Goal: Complete application form: Complete application form

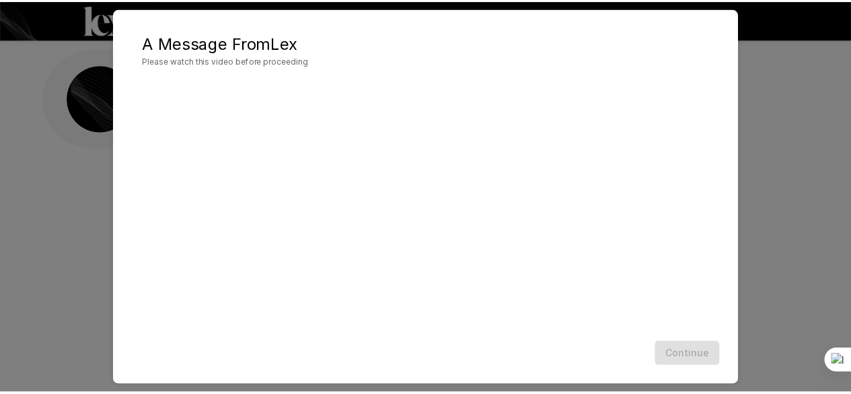
scroll to position [32, 0]
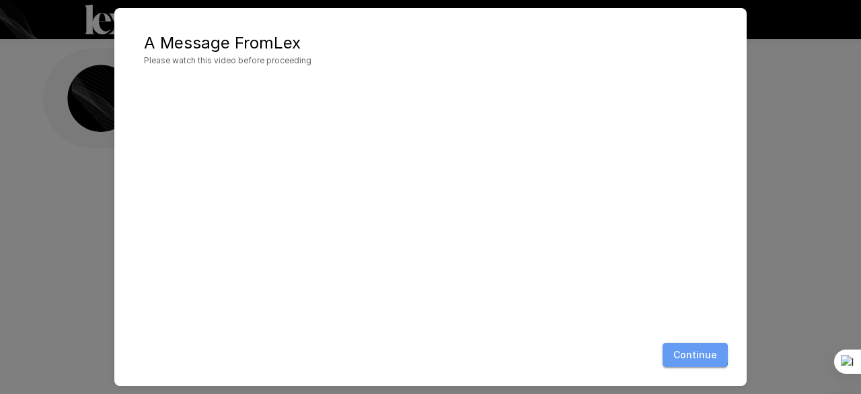
click at [688, 351] on button "Continue" at bounding box center [695, 355] width 65 height 25
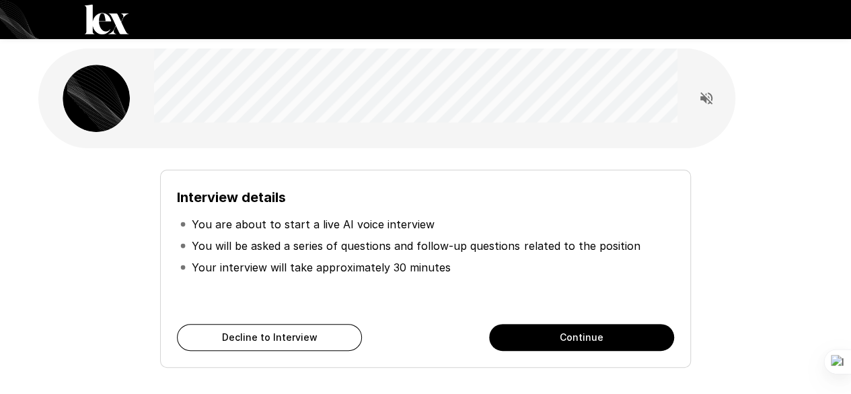
click at [552, 339] on button "Continue" at bounding box center [581, 337] width 185 height 27
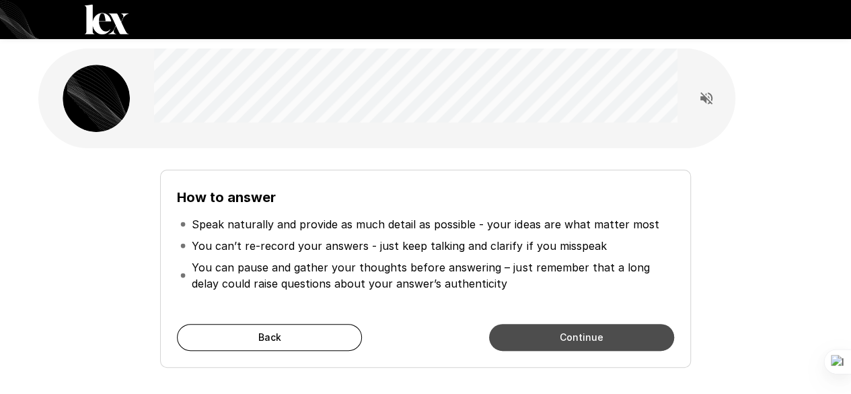
click at [552, 339] on button "Continue" at bounding box center [581, 337] width 185 height 27
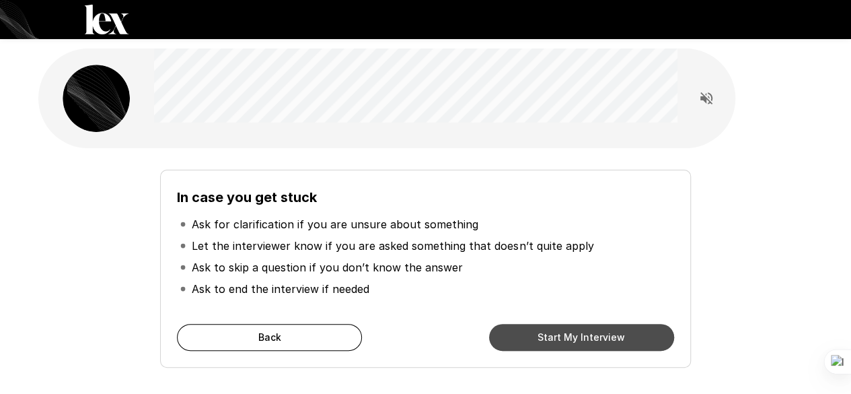
click at [563, 341] on button "Start My Interview" at bounding box center [581, 337] width 185 height 27
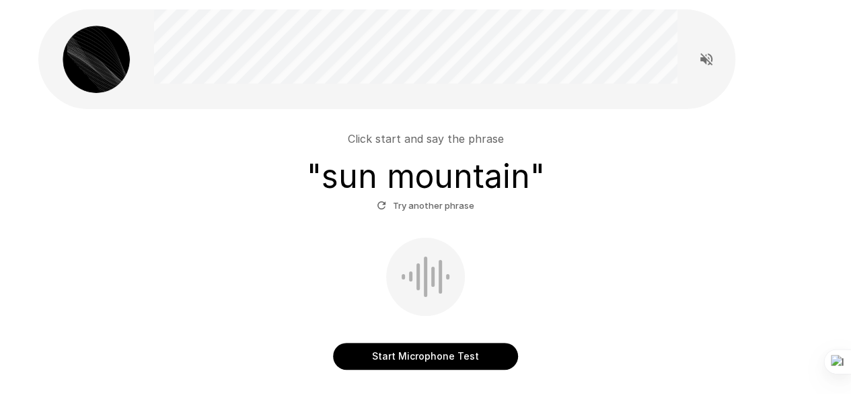
scroll to position [40, 0]
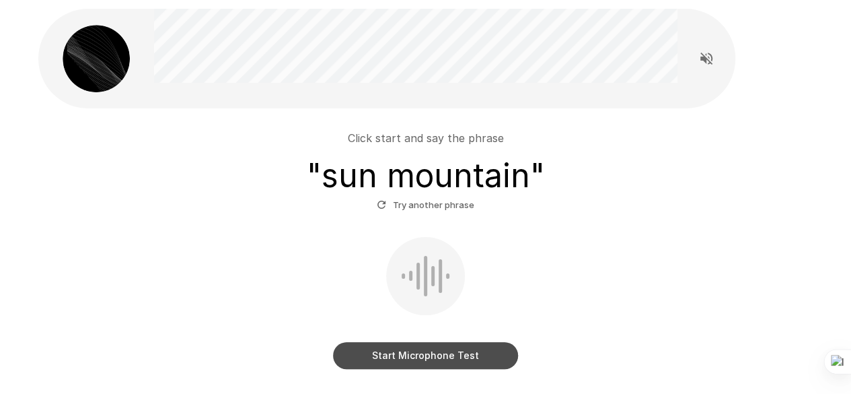
click at [445, 351] on button "Start Microphone Test" at bounding box center [425, 355] width 185 height 27
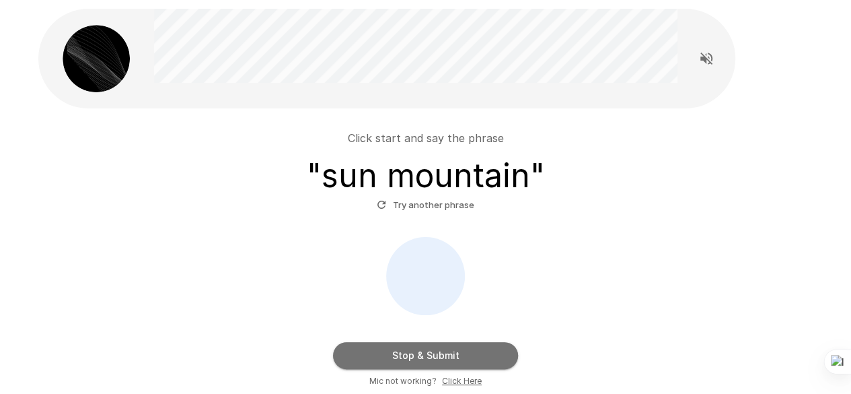
click at [445, 351] on button "Stop & Submit" at bounding box center [425, 355] width 185 height 27
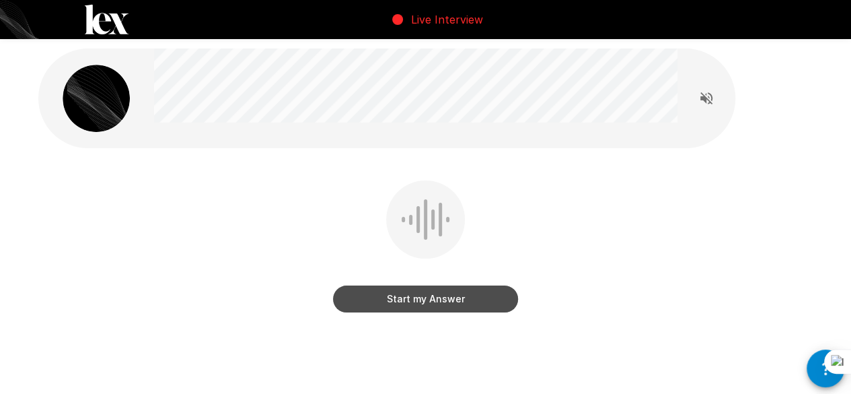
click at [497, 291] on button "Start my Answer" at bounding box center [425, 298] width 185 height 27
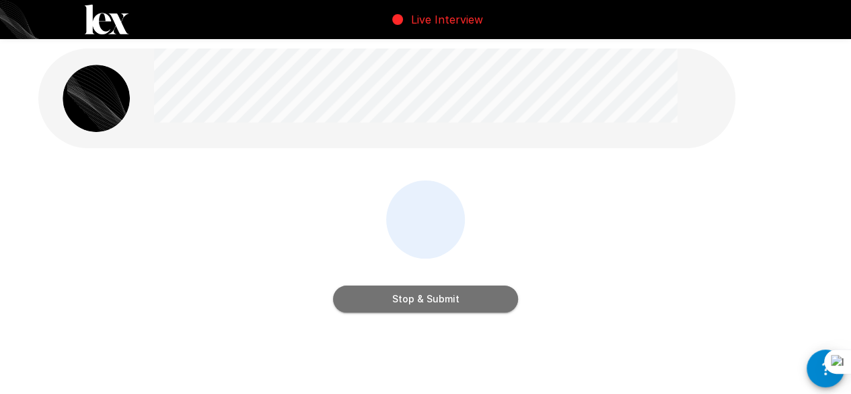
click at [471, 289] on button "Stop & Submit" at bounding box center [425, 298] width 185 height 27
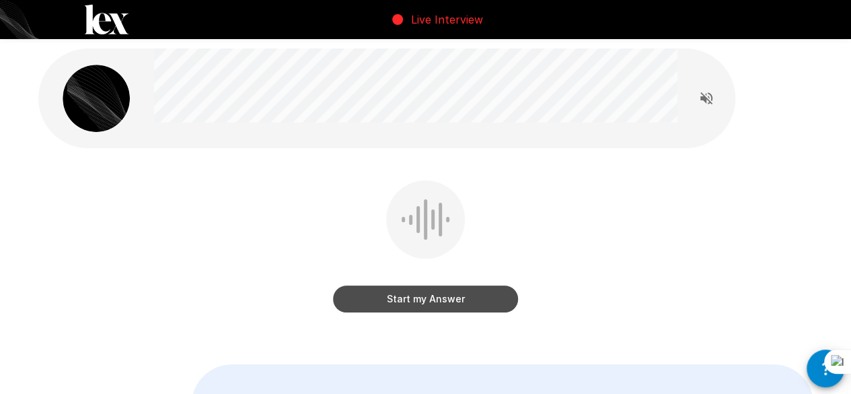
click at [466, 301] on button "Start my Answer" at bounding box center [425, 298] width 185 height 27
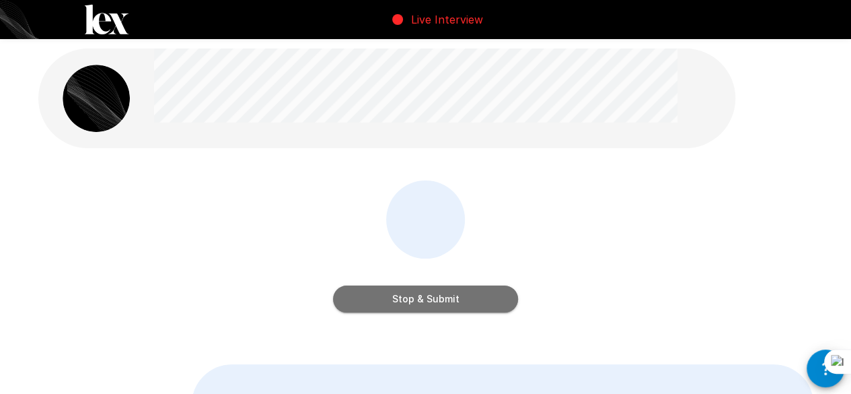
click at [449, 302] on button "Stop & Submit" at bounding box center [425, 298] width 185 height 27
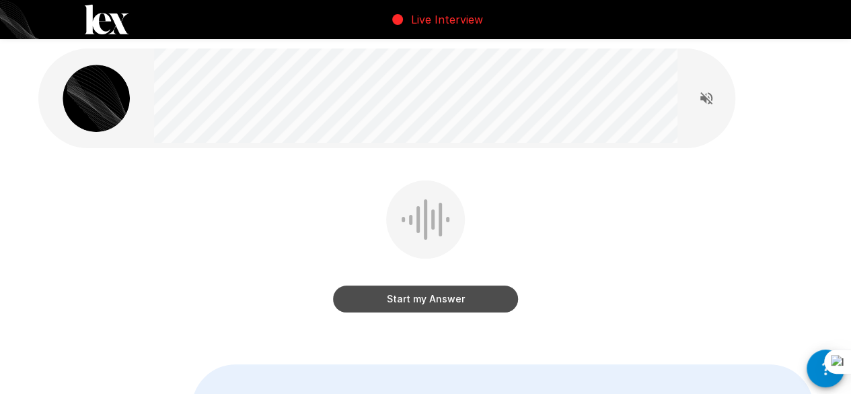
click at [449, 302] on button "Start my Answer" at bounding box center [425, 298] width 185 height 27
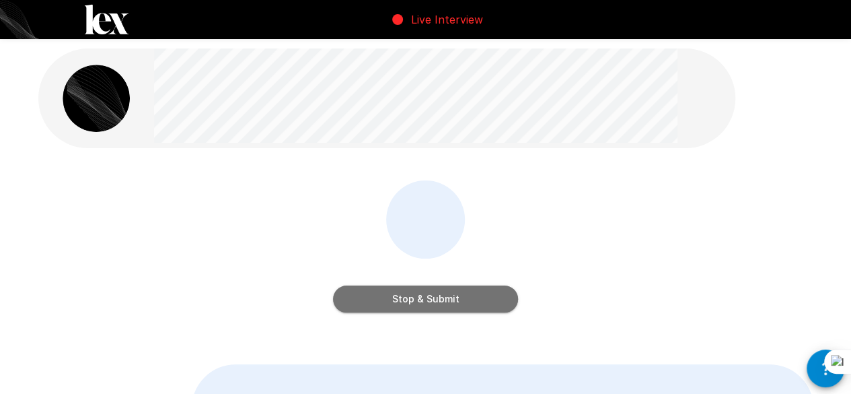
click at [454, 303] on button "Stop & Submit" at bounding box center [425, 298] width 185 height 27
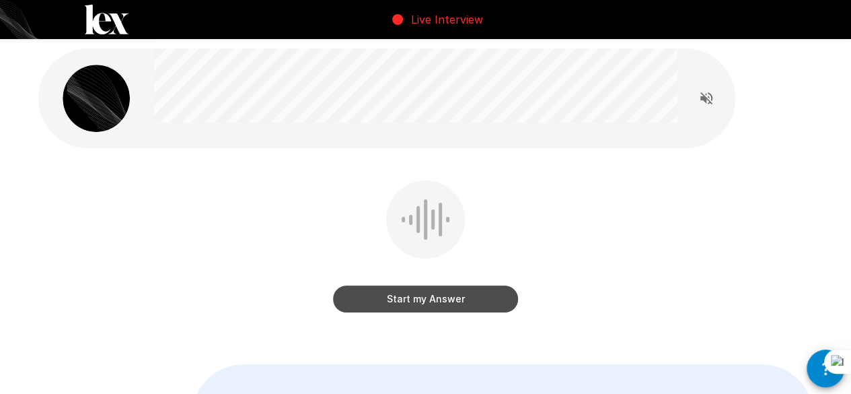
click at [454, 303] on button "Start my Answer" at bounding box center [425, 298] width 185 height 27
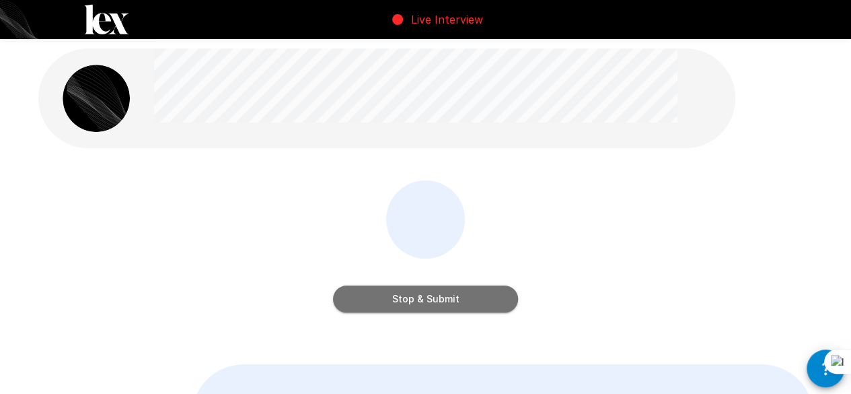
click at [343, 295] on button "Stop & Submit" at bounding box center [425, 298] width 185 height 27
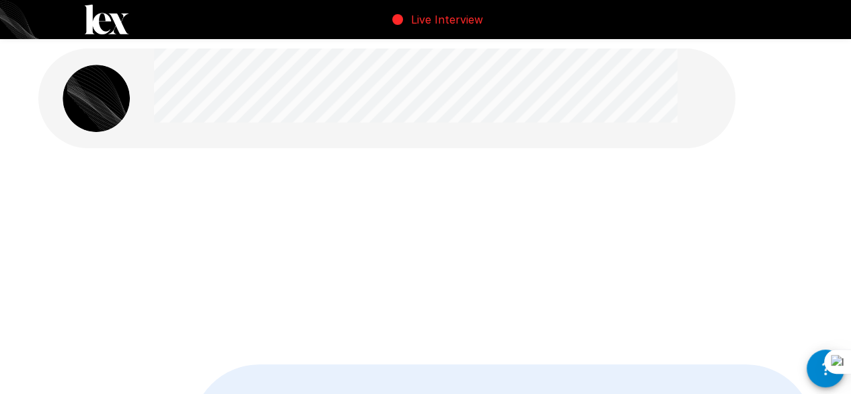
scroll to position [1, 0]
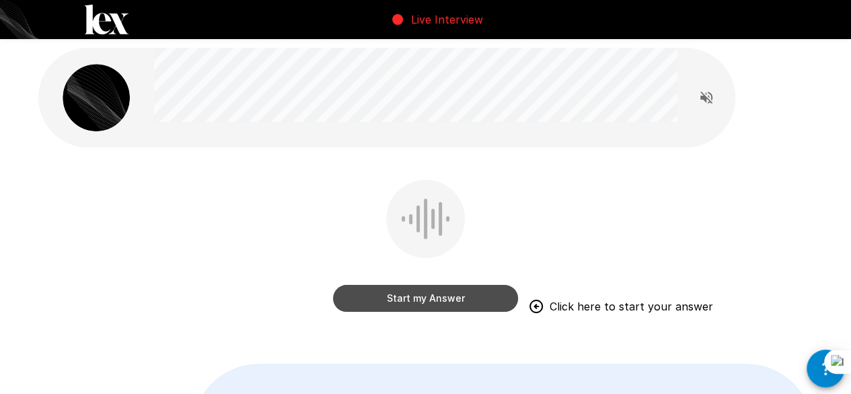
click at [464, 295] on button "Start my Answer" at bounding box center [425, 298] width 185 height 27
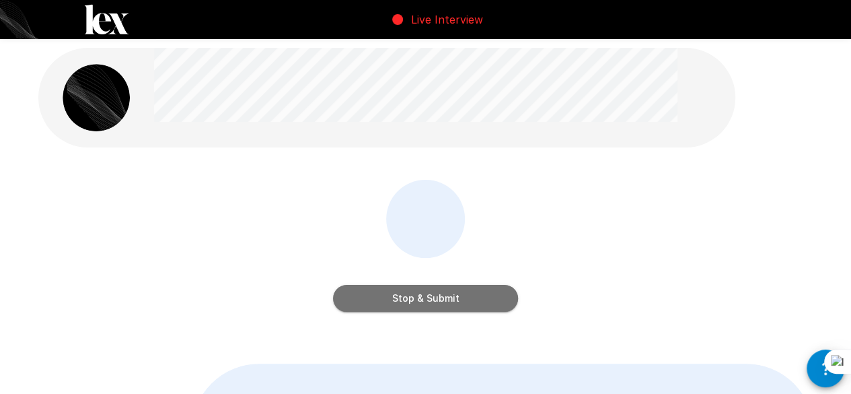
click at [464, 295] on button "Stop & Submit" at bounding box center [425, 298] width 185 height 27
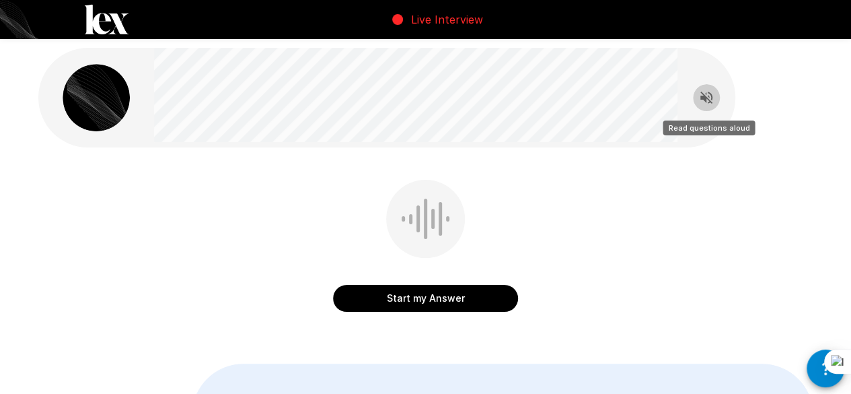
click at [708, 95] on icon "Read questions aloud" at bounding box center [707, 98] width 12 height 12
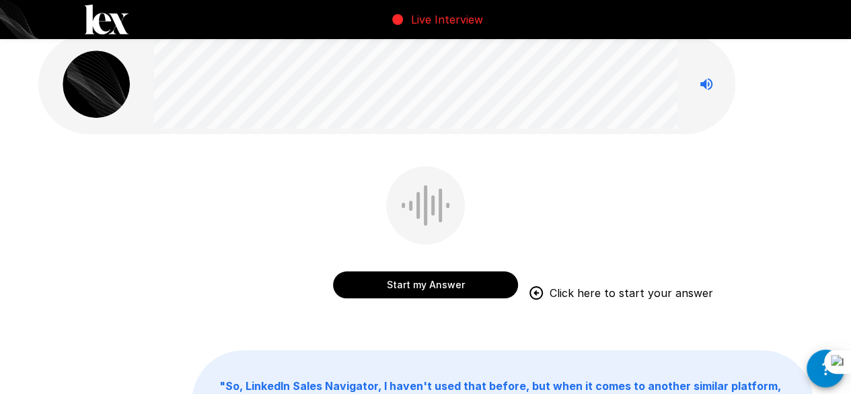
scroll to position [0, 0]
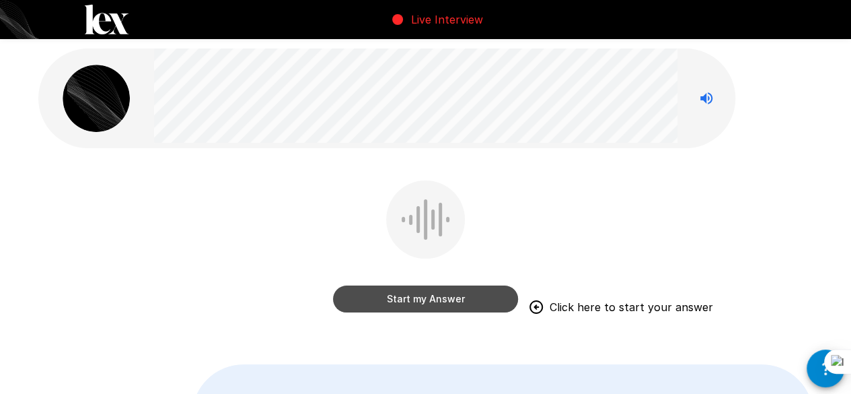
click at [452, 303] on button "Start my Answer" at bounding box center [425, 298] width 185 height 27
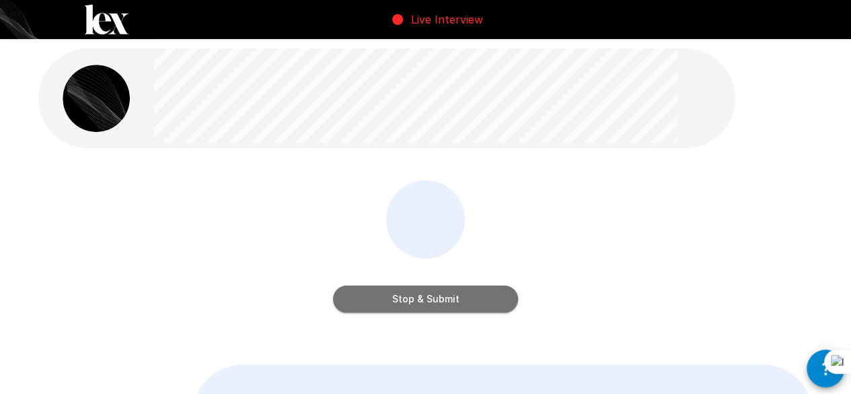
click at [452, 303] on button "Stop & Submit" at bounding box center [425, 298] width 185 height 27
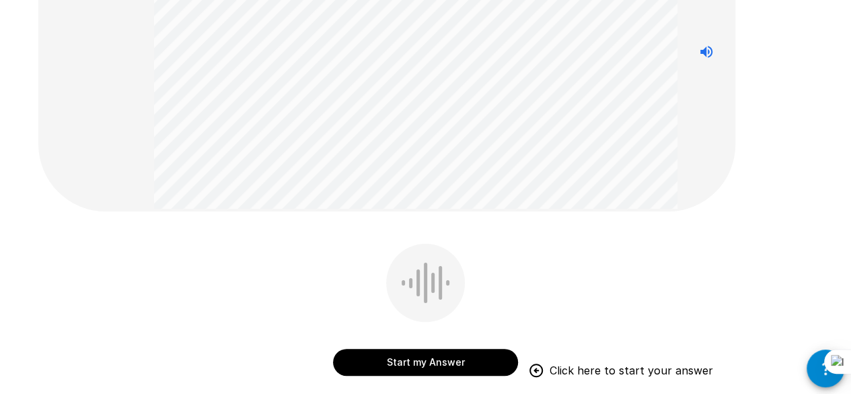
scroll to position [161, 0]
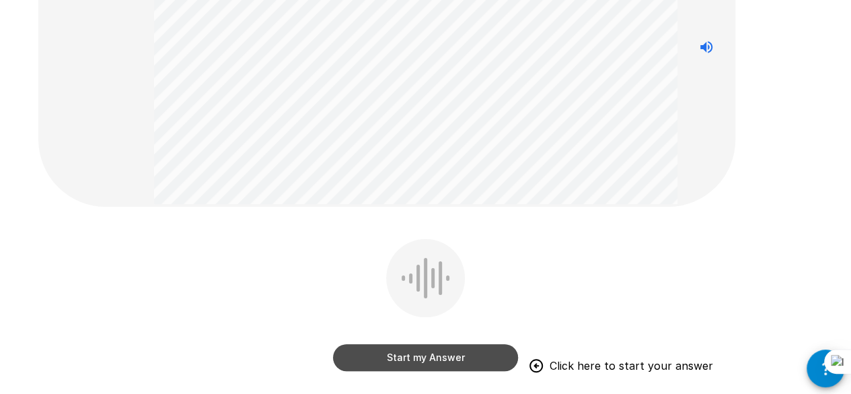
click at [438, 363] on button "Start my Answer" at bounding box center [425, 357] width 185 height 27
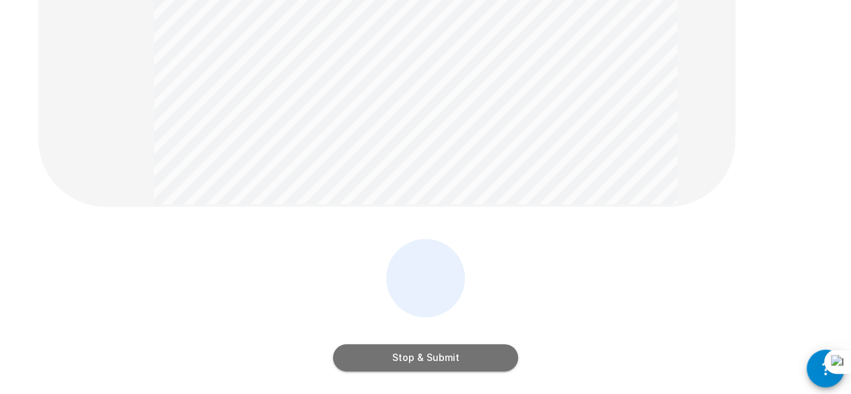
click at [480, 346] on button "Stop & Submit" at bounding box center [425, 357] width 185 height 27
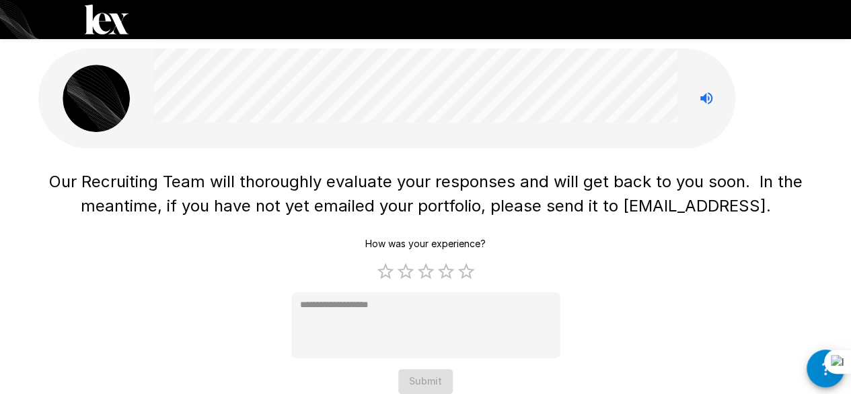
scroll to position [30, 0]
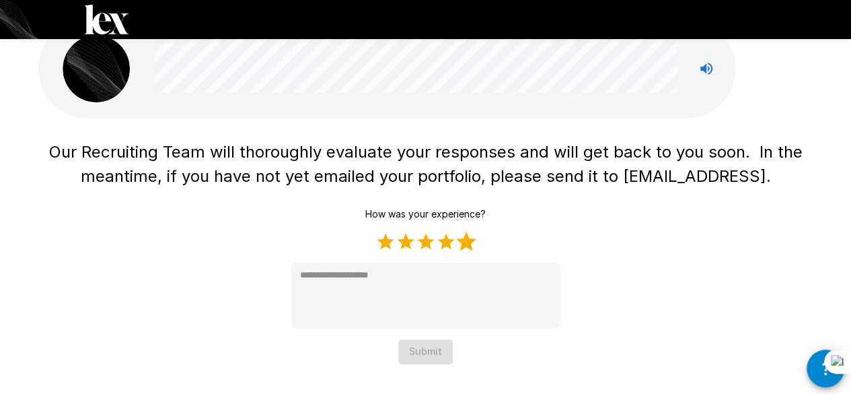
click at [470, 242] on label "5 Stars" at bounding box center [466, 241] width 20 height 20
type textarea "*"
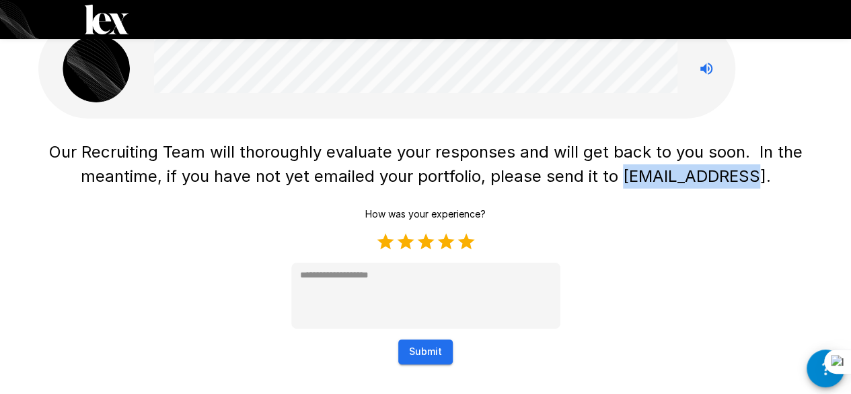
drag, startPoint x: 631, startPoint y: 176, endPoint x: 750, endPoint y: 174, distance: 118.5
click at [750, 174] on span "Our Recruiting Team will thoroughly evaluate your responses and will get back t…" at bounding box center [428, 164] width 758 height 44
copy span "[EMAIL_ADDRESS]"
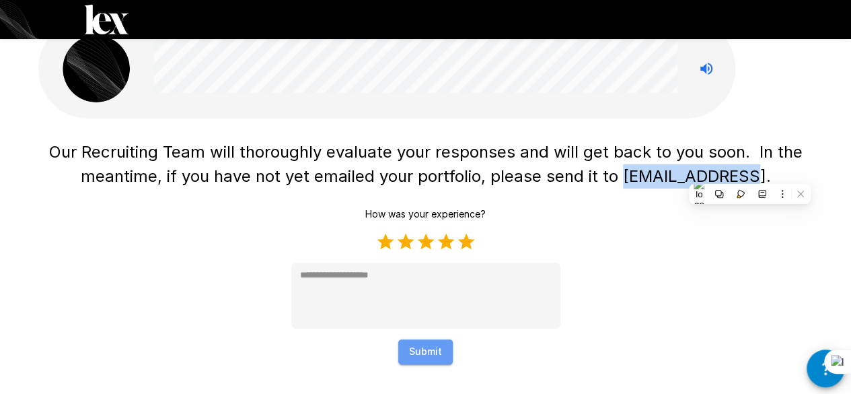
click at [436, 341] on button "Submit" at bounding box center [425, 351] width 55 height 25
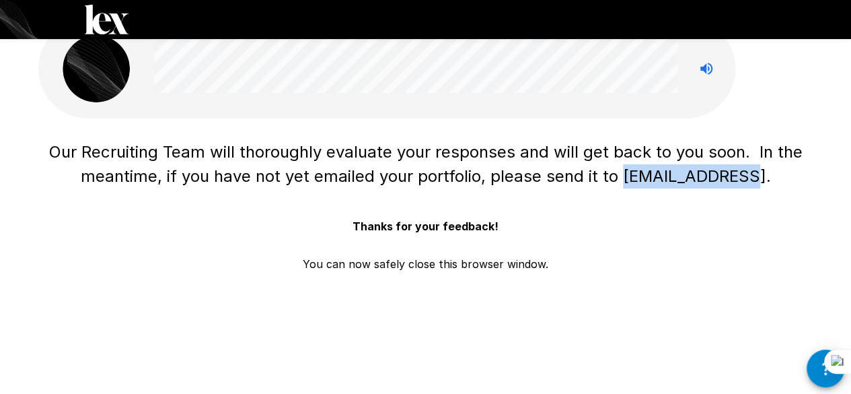
scroll to position [0, 0]
